Goal: Task Accomplishment & Management: Use online tool/utility

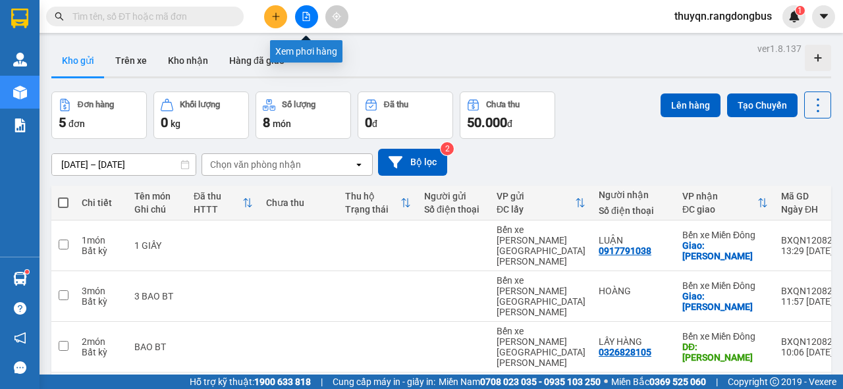
click at [305, 15] on icon "file-add" at bounding box center [305, 16] width 9 height 9
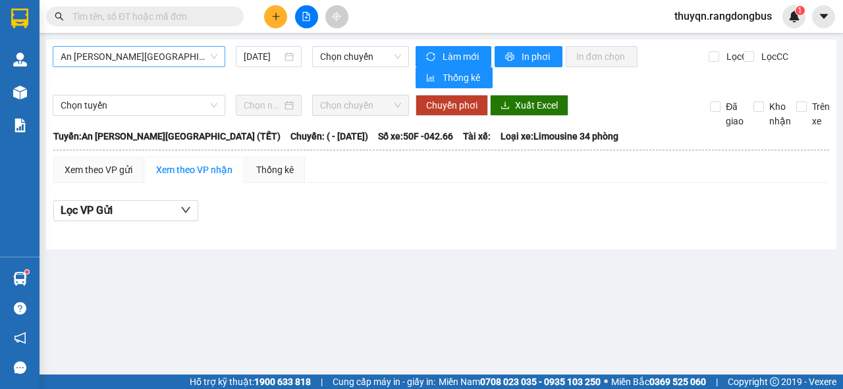
click at [117, 53] on span "An [PERSON_NAME][GEOGRAPHIC_DATA] (TẾT)" at bounding box center [139, 57] width 157 height 20
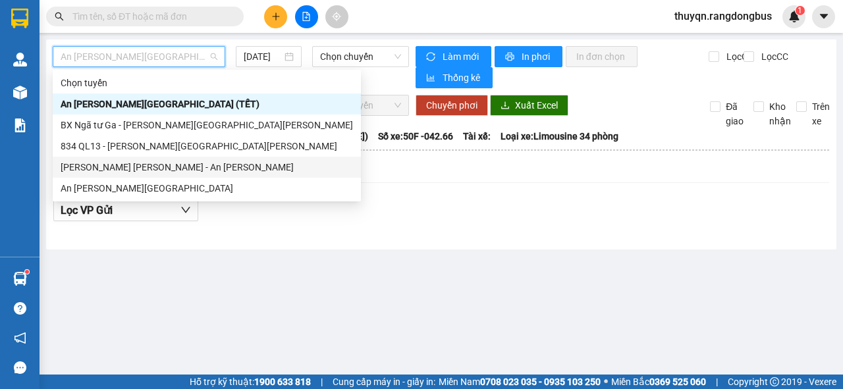
click at [113, 168] on div "[PERSON_NAME] [PERSON_NAME] - An [PERSON_NAME]" at bounding box center [207, 167] width 292 height 14
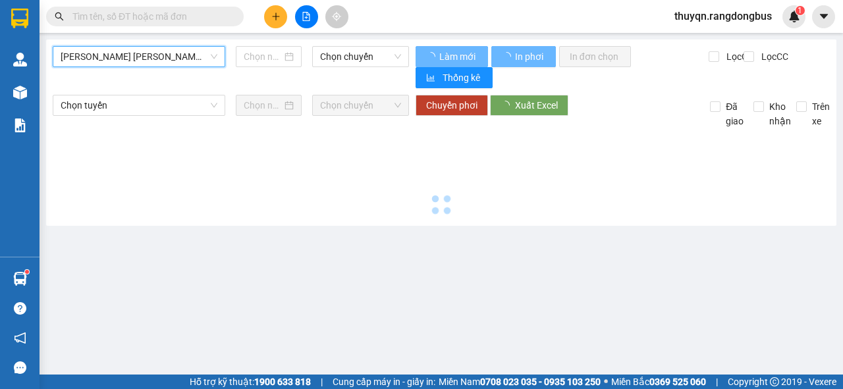
type input "[DATE]"
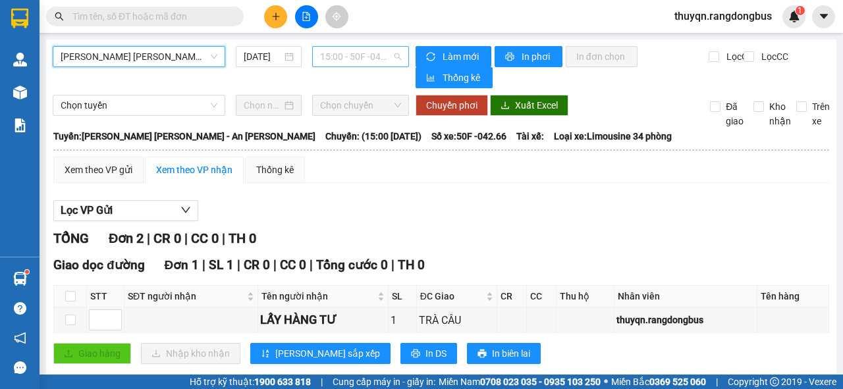
click at [338, 61] on span "15:00 - 50F -042.66" at bounding box center [360, 57] width 80 height 20
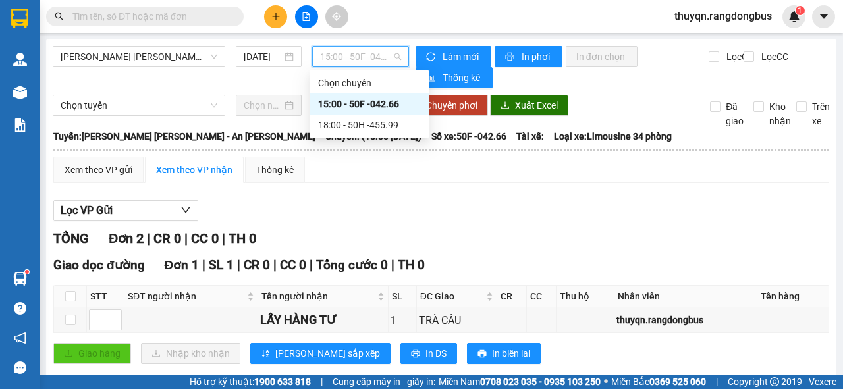
click at [382, 102] on div "15:00 - 50F -042.66" at bounding box center [369, 104] width 103 height 14
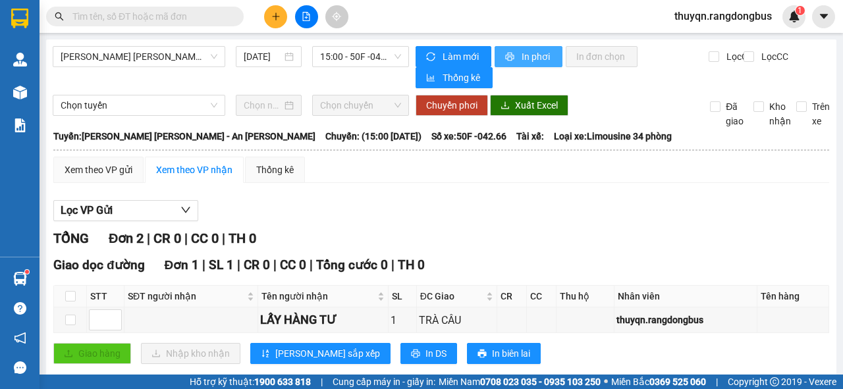
click at [521, 58] on span "In phơi" at bounding box center [536, 56] width 30 height 14
